Goal: Task Accomplishment & Management: Use online tool/utility

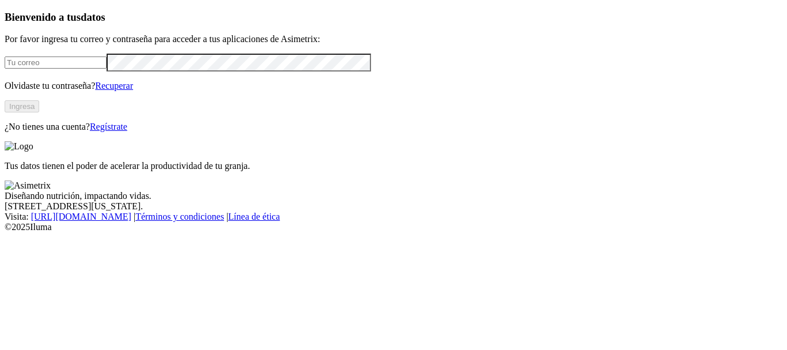
type input "[PERSON_NAME][EMAIL_ADDRESS][PERSON_NAME][DOMAIN_NAME]"
click at [39, 112] on button "Ingresa" at bounding box center [22, 106] width 35 height 12
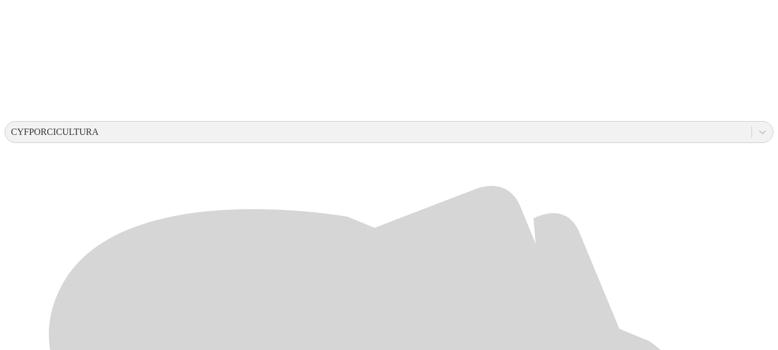
scroll to position [430, 0]
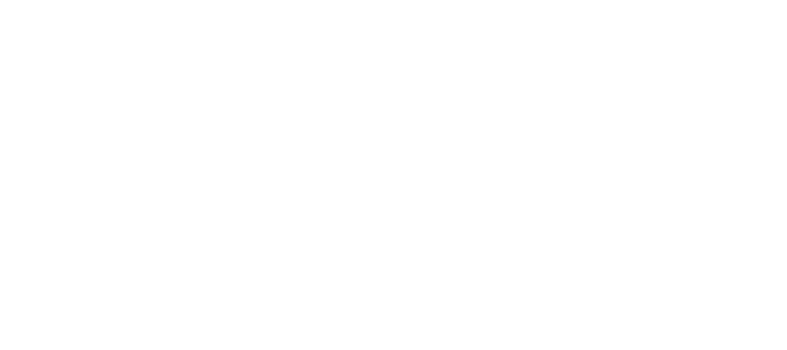
type input "S"
drag, startPoint x: 577, startPoint y: 186, endPoint x: 458, endPoint y: 187, distance: 118.7
type input "AGOSTO-2025"
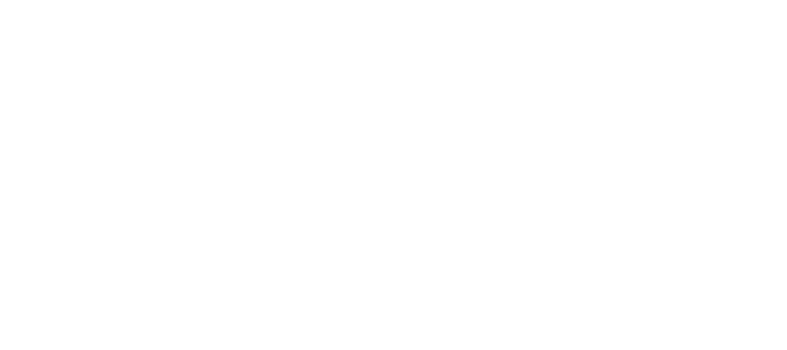
paste input "AGOSTO-2025"
type input "AGOSTO-2025"
paste input "AGOSTO-2025"
type input "AGOSTO-2025"
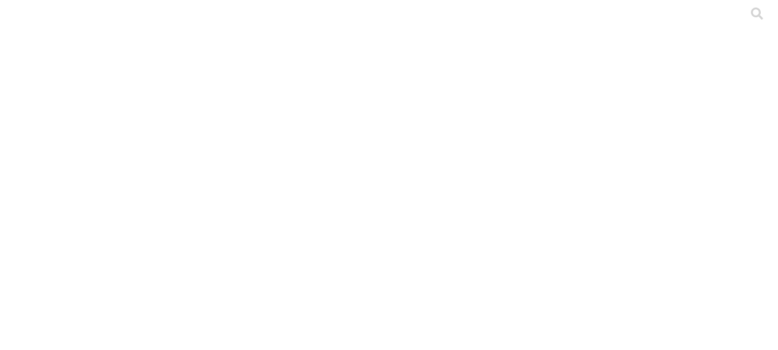
paste input "AGOSTO-2025"
type input "AGOSTO-2025"
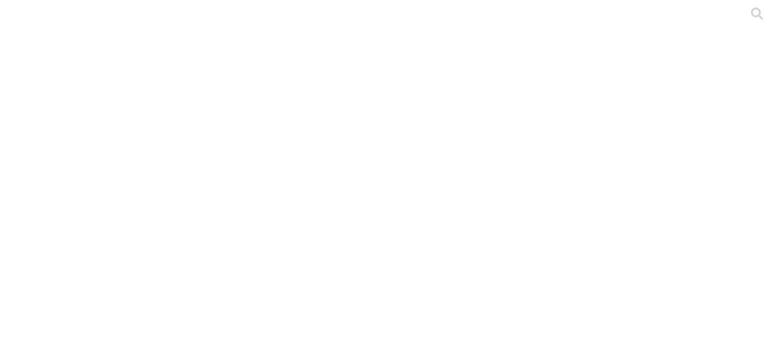
paste input "AGOSTO-2025"
type input "AGOSTO-2025"
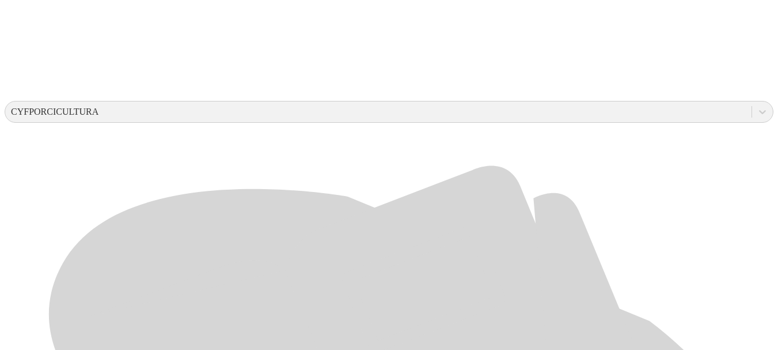
scroll to position [404, 0]
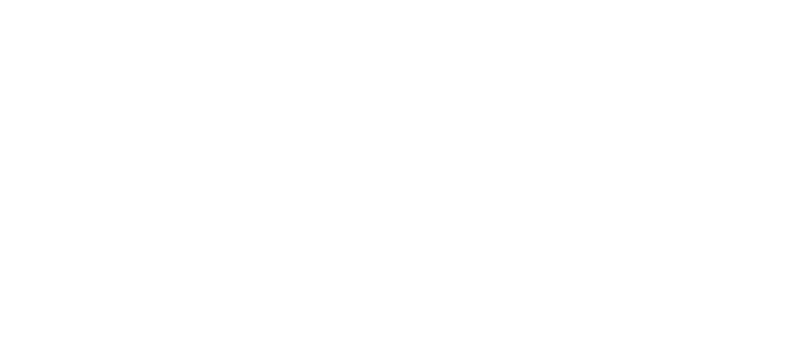
paste input "AGOSTO-2025"
type input "AGOSTO-2025"
paste input "AGOSTO-2025"
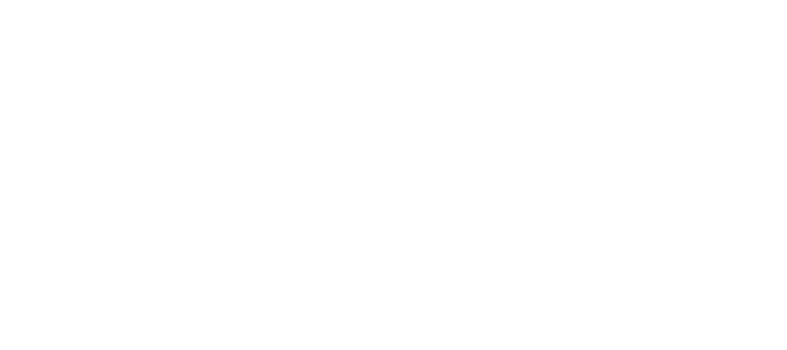
type input "AGOSTO-2025"
paste input "AGOSTO-2025"
type input "AGOSTO-2025"
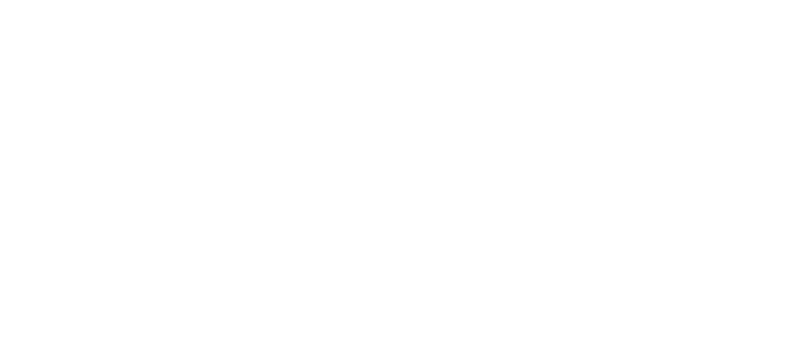
paste input "AGOSTO-2025"
type input "AGOSTO-2025"
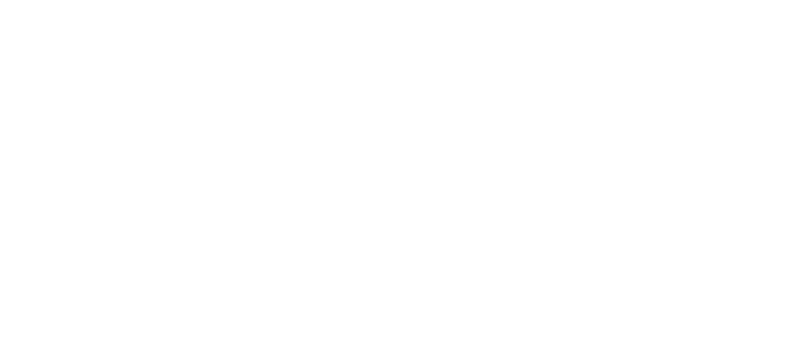
paste input "AGOSTO-2025"
type input "AGOSTO-2025"
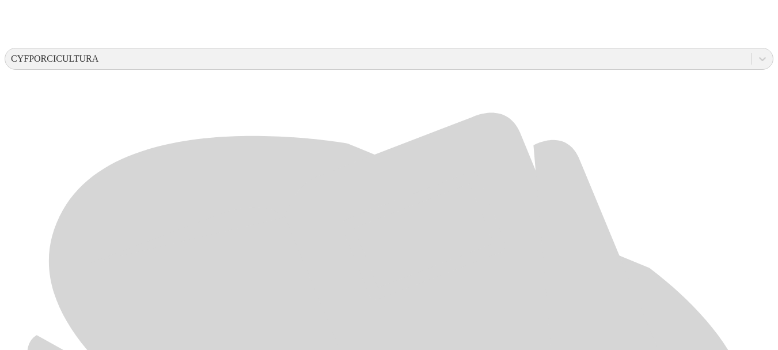
scroll to position [430, 0]
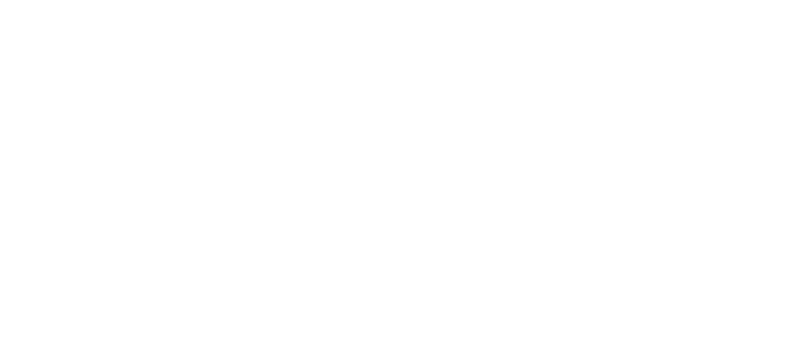
paste input "AGOSTO-2025"
type input "AGOSTO-2025"
paste input "AGOSTO-2025"
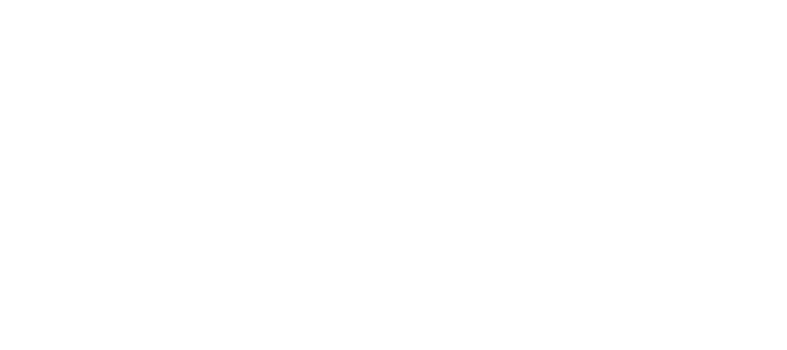
type input "AGOSTO-2025"
paste input "AGOSTO-2025"
type input "AGOSTO-2025"
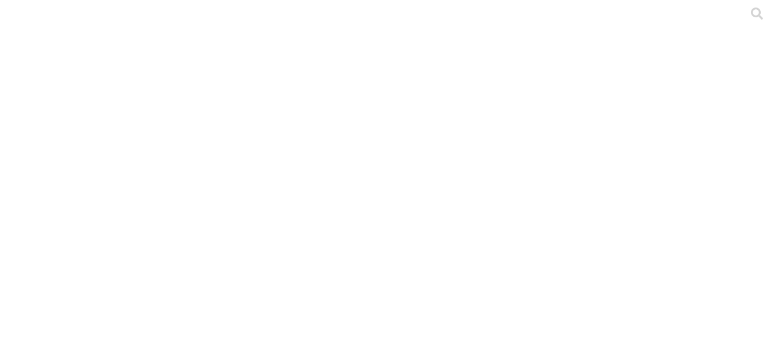
paste input "AGOSTO-2025"
type input "AGOSTO-2025"
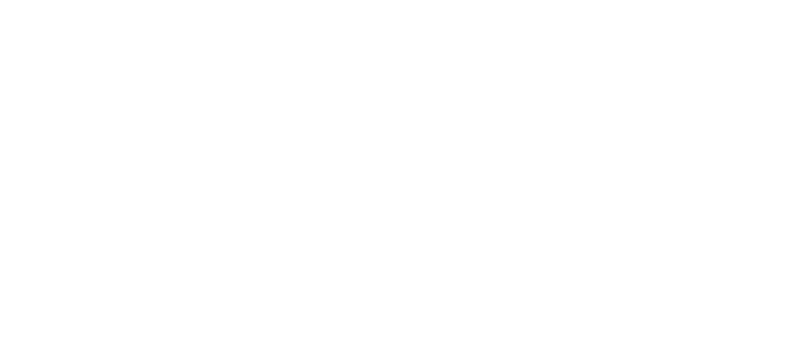
paste input "AGOSTO-2025"
type input "AGOSTO-2025"
